Goal: Answer question/provide support: Share knowledge or assist other users

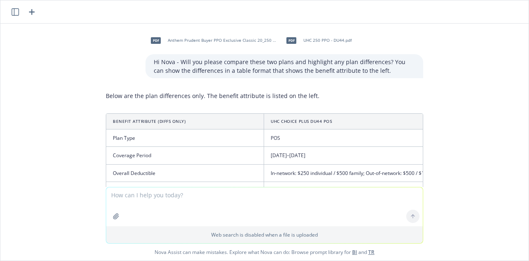
scroll to position [1109, 0]
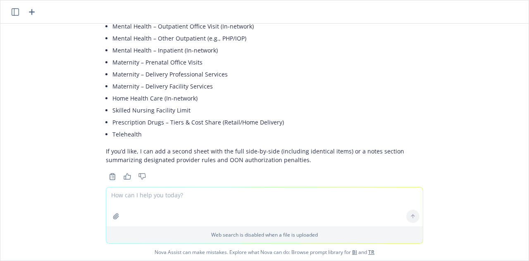
click at [16, 10] on icon "button" at bounding box center [15, 11] width 7 height 7
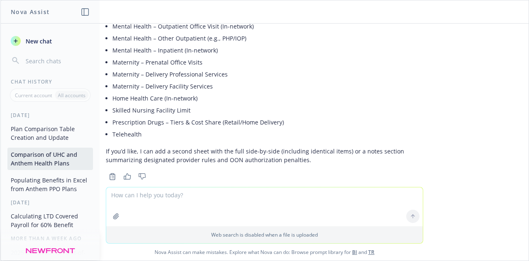
click at [33, 43] on span "New chat" at bounding box center [38, 41] width 28 height 9
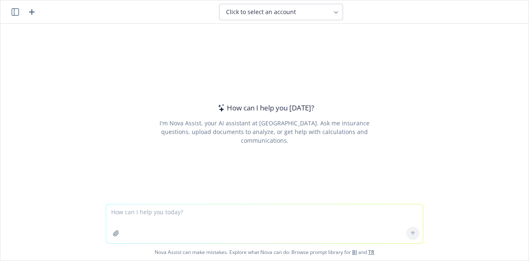
click at [195, 222] on textarea at bounding box center [264, 223] width 317 height 39
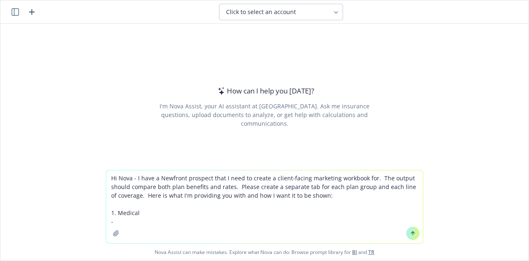
click at [168, 212] on textarea "Hi Nova - I have a Newfront prospect that I need to create a client-facing mark…" at bounding box center [264, 206] width 317 height 73
type textarea "Hi Nova - I have a Newfront prospect that I need to create a client-facing mark…"
click at [19, 12] on button "button" at bounding box center [15, 12] width 10 height 10
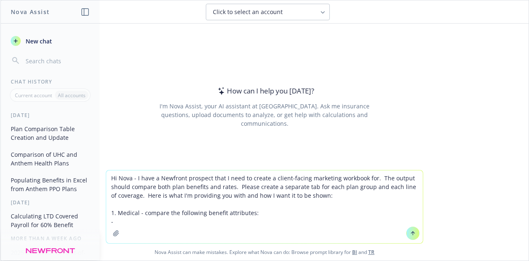
click at [68, 139] on button "Plan Comparison Table Creation and Update" at bounding box center [50, 133] width 86 height 22
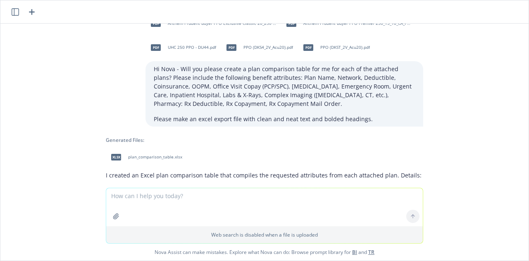
scroll to position [0, 0]
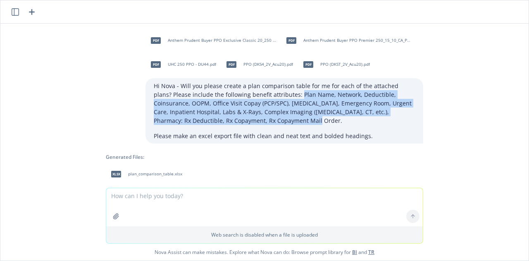
drag, startPoint x: 253, startPoint y: 122, endPoint x: 273, endPoint y: 96, distance: 32.7
click at [273, 96] on p "Hi Nova - Will you please create a plan comparison table for me for each of the…" at bounding box center [284, 102] width 261 height 43
copy p "Plan Name, Network, Deductible, Coinsurance, OOPM, Office Visit Copay (PCP/SPC)…"
click at [14, 12] on icon "button" at bounding box center [15, 11] width 7 height 7
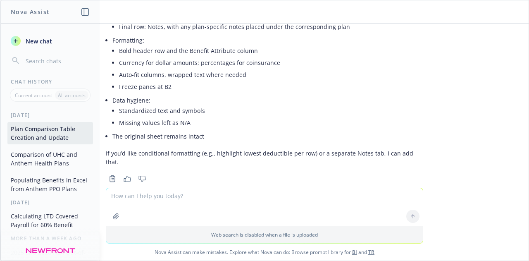
scroll to position [514, 0]
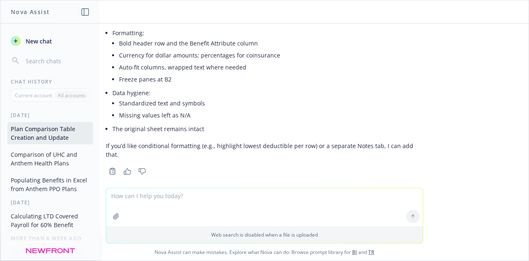
click at [53, 94] on div "Current account" at bounding box center [33, 95] width 43 height 9
click at [55, 44] on button "New chat" at bounding box center [50, 40] width 86 height 15
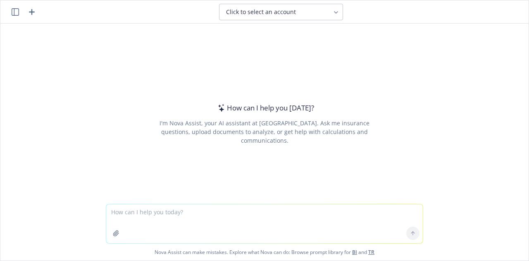
click at [284, 15] on span "Click to select an account" at bounding box center [261, 12] width 70 height 8
click at [261, 218] on textarea at bounding box center [264, 223] width 317 height 39
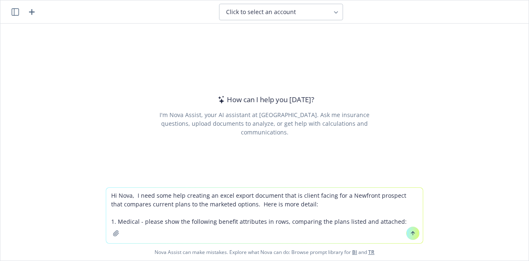
paste textarea "Plan Name, Network, Deductible, Coinsurance, OOPM, Office Visit Copay (PCP/SPC)…"
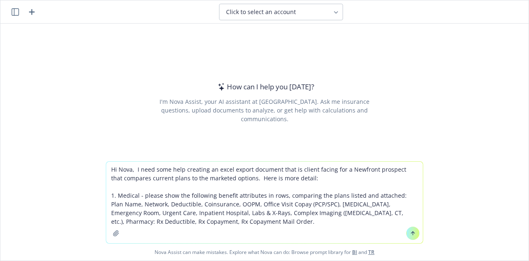
click at [392, 196] on textarea "Hi Nova, I need some help creating an excel export document that is client faci…" at bounding box center [264, 202] width 317 height 81
click at [371, 225] on textarea "Hi Nova, I need some help creating an excel export document that is client faci…" at bounding box center [264, 202] width 317 height 81
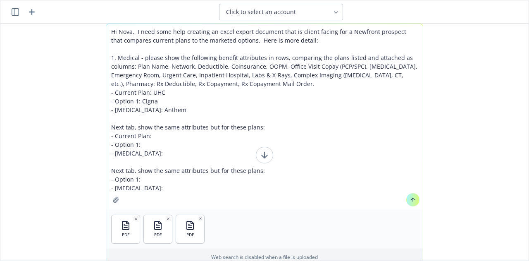
click at [185, 94] on textarea "Hi Nova, I need some help creating an excel export document that is client faci…" at bounding box center [264, 117] width 317 height 186
click at [179, 106] on textarea "Hi Nova, I need some help creating an excel export document that is client faci…" at bounding box center [264, 117] width 317 height 186
click at [193, 149] on textarea "Hi Nova, I need some help creating an excel export document that is client faci…" at bounding box center [264, 117] width 317 height 186
click at [166, 189] on textarea "Hi Nova, I need some help creating an excel export document that is client faci…" at bounding box center [264, 117] width 317 height 186
click at [169, 152] on textarea "Hi Nova, I need some help creating an excel export document that is client faci…" at bounding box center [264, 117] width 317 height 186
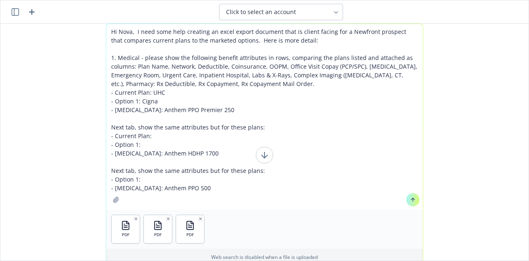
click at [169, 152] on textarea "Hi Nova, I need some help creating an excel export document that is client faci…" at bounding box center [264, 117] width 317 height 186
click at [172, 187] on textarea "Hi Nova, I need some help creating an excel export document that is client faci…" at bounding box center [264, 117] width 317 height 186
click at [189, 144] on textarea "Hi Nova, I need some help creating an excel export document that is client faci…" at bounding box center [264, 117] width 317 height 186
click at [168, 101] on textarea "Hi Nova, I need some help creating an excel export document that is client faci…" at bounding box center [264, 117] width 317 height 186
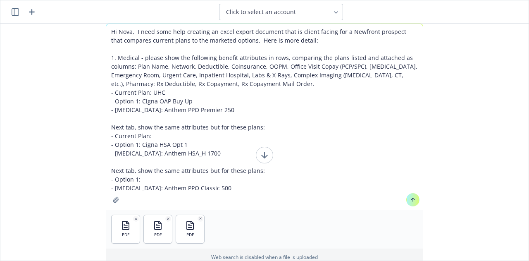
click at [164, 175] on textarea "Hi Nova, I need some help creating an excel export document that is client faci…" at bounding box center [264, 117] width 317 height 186
click at [183, 98] on textarea "Hi Nova, I need some help creating an excel export document that is client faci…" at bounding box center [264, 117] width 317 height 186
click at [183, 97] on textarea "Hi Nova, I need some help creating an excel export document that is client faci…" at bounding box center [264, 117] width 317 height 186
click at [184, 88] on textarea "Hi Nova, I need some help creating an excel export document that is client faci…" at bounding box center [264, 117] width 317 height 186
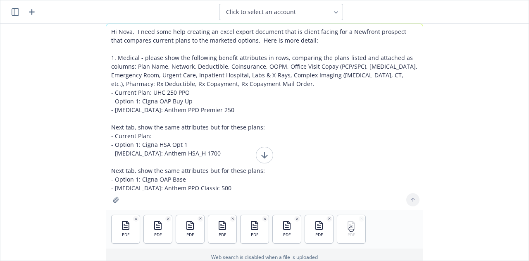
click at [184, 134] on textarea "Hi Nova, I need some help creating an excel export document that is client faci…" at bounding box center [264, 117] width 317 height 186
type textarea "Hi Nova, I need some help creating an excel export document that is client faci…"
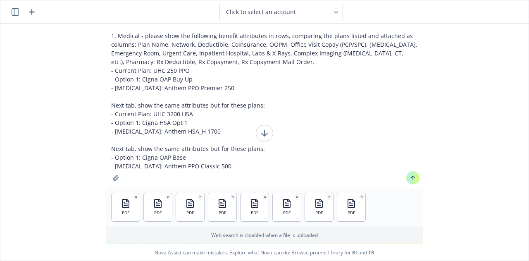
click at [226, 167] on textarea "Hi Nova, I need some help creating an excel export document that is client faci…" at bounding box center [264, 95] width 317 height 186
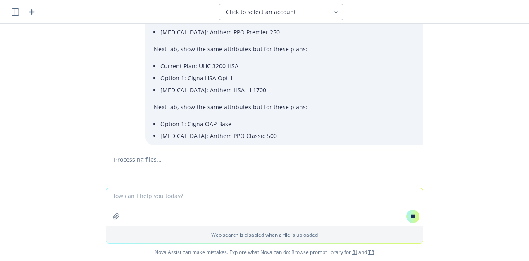
scroll to position [213, 0]
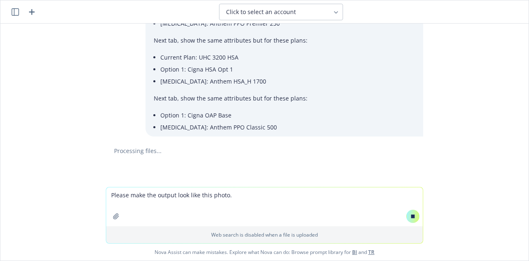
paste textarea "January 0, 1900 0 0 0 Option Option 1 [MEDICAL_DATA] Option 3 Funding Network P…"
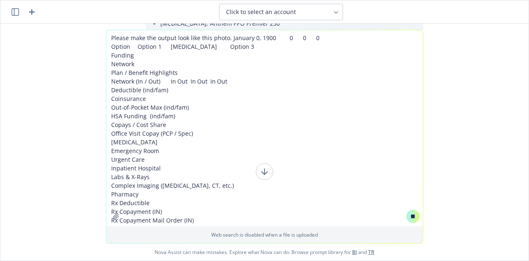
drag, startPoint x: 203, startPoint y: 222, endPoint x: 225, endPoint y: 31, distance: 192.3
click at [225, 31] on textarea "Please make the output look like this photo. January 0, 1900 0 0 0 Option Optio…" at bounding box center [264, 128] width 317 height 196
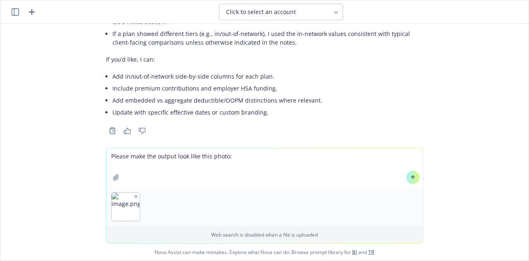
scroll to position [802, 0]
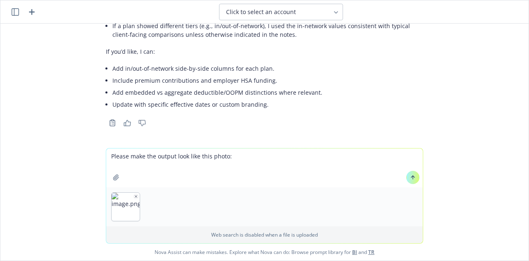
drag, startPoint x: 232, startPoint y: 163, endPoint x: 128, endPoint y: 161, distance: 103.8
click at [128, 161] on textarea "Please make the output look like this photo:" at bounding box center [264, 167] width 317 height 39
click at [107, 154] on textarea "Please update the output formatting to match this photo." at bounding box center [264, 167] width 317 height 39
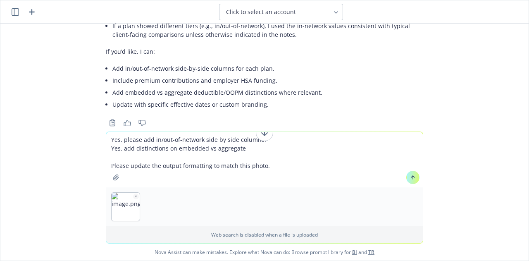
click at [148, 166] on textarea "Yes, please add in/out-of-network side by side columns. Yes, add distinctions o…" at bounding box center [264, 159] width 317 height 55
click at [180, 165] on textarea "Yes, please add in/out-of-network side by side columns. Yes, add distinctions o…" at bounding box center [264, 159] width 317 height 55
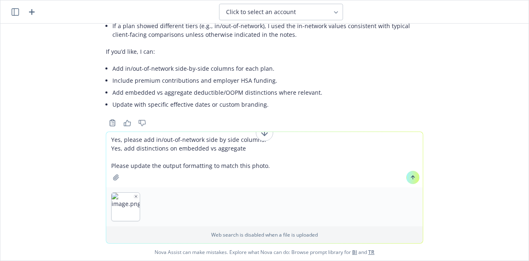
click at [180, 165] on textarea "Yes, please add in/out-of-network side by side columns. Yes, add distinctions o…" at bounding box center [264, 159] width 317 height 55
type textarea "Yes, please add in/out-of-network side by side columns. Yes, add distinctions o…"
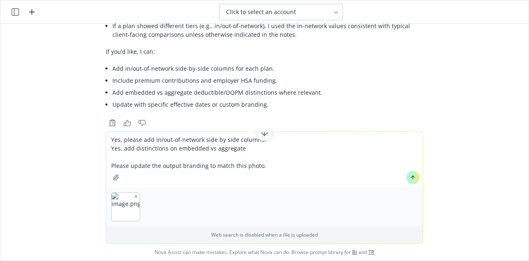
click at [278, 154] on textarea "Yes, please add in/out-of-network side by side columns. Yes, add distinctions o…" at bounding box center [264, 159] width 317 height 55
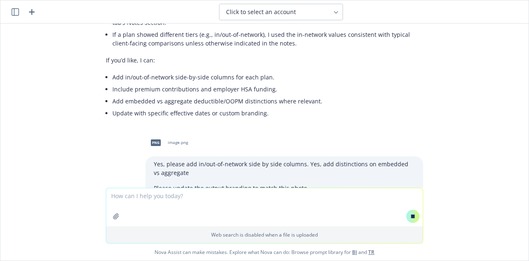
scroll to position [852, 0]
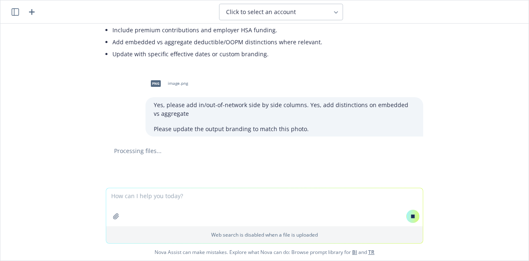
click at [305, 129] on p "Please update the output branding to match this photo." at bounding box center [284, 128] width 261 height 9
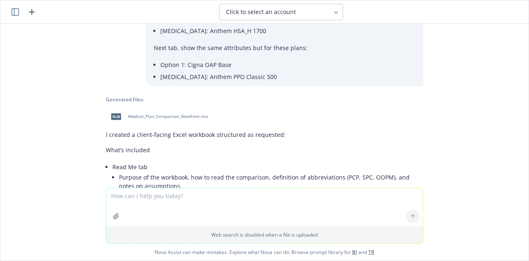
scroll to position [263, 0]
drag, startPoint x: 252, startPoint y: 122, endPoint x: 193, endPoint y: 110, distance: 60.6
click at [193, 110] on div "xlsx Medical_Plan_Comparison_Newfront.xlsx" at bounding box center [158, 117] width 104 height 21
click at [191, 118] on span "Medical_Plan_Comparison_Newfront.xlsx" at bounding box center [168, 116] width 80 height 5
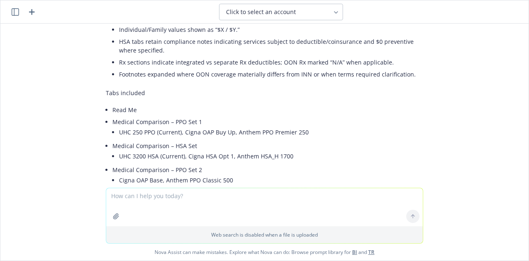
scroll to position [1365, 0]
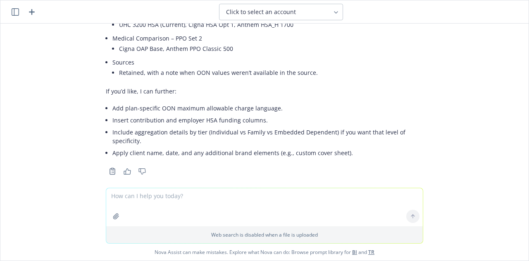
click at [244, 114] on li "Insert contribution and employer HSA funding columns." at bounding box center [267, 120] width 311 height 12
click at [244, 148] on li "Apply client name, date, and any additional brand elements (e.g., custom cover …" at bounding box center [267, 153] width 311 height 12
click at [241, 126] on li "Include aggregation details by tier (Individual vs Family vs Embedded Dependent…" at bounding box center [267, 136] width 311 height 21
